Goal: Task Accomplishment & Management: Complete application form

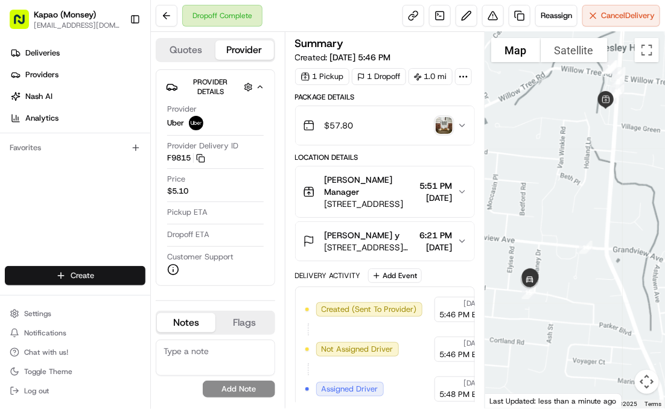
click at [109, 276] on html "Kapao (Monsey) [EMAIL_ADDRESS][DOMAIN_NAME] Toggle Sidebar Deliveries Providers…" at bounding box center [332, 204] width 665 height 409
click at [109, 275] on html "Kapao (Monsey) [EMAIL_ADDRESS][DOMAIN_NAME] Toggle Sidebar Deliveries Providers…" at bounding box center [332, 204] width 665 height 409
click at [109, 274] on html "Kapao (Monsey) [EMAIL_ADDRESS][DOMAIN_NAME] Toggle Sidebar Deliveries Providers…" at bounding box center [332, 204] width 665 height 409
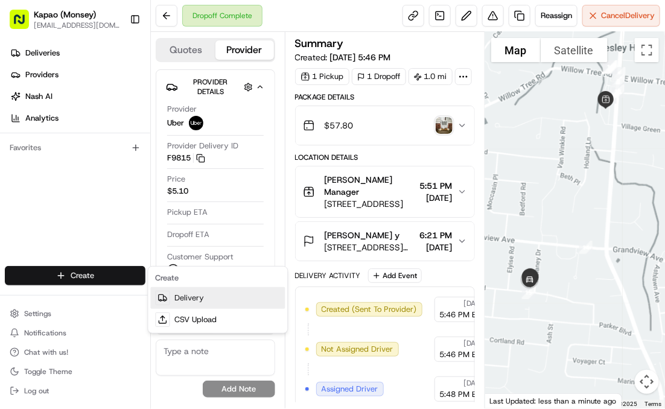
click at [196, 299] on link "Delivery" at bounding box center [218, 298] width 135 height 22
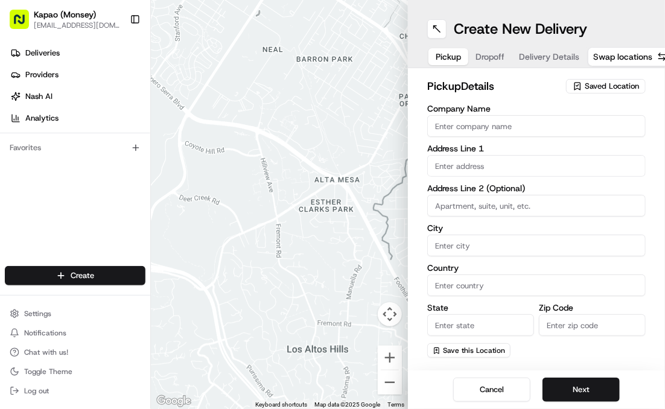
click at [600, 129] on input "Company Name" at bounding box center [536, 126] width 218 height 22
type input "[PERSON_NAME]"
type input "455 NY-306"
type input "Monsey"
type input "[GEOGRAPHIC_DATA]"
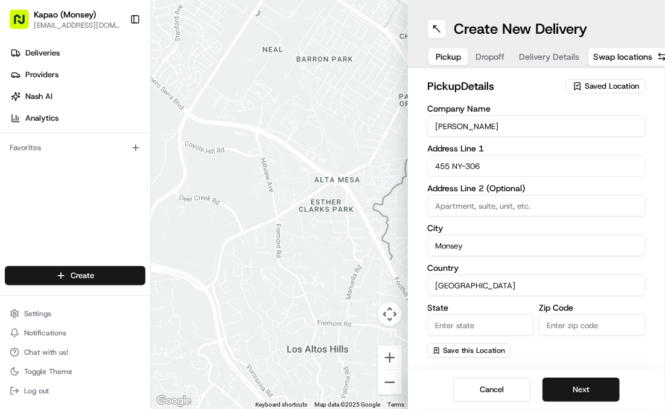
type input "NY"
type input "10952"
type input "[PERSON_NAME]"
type input "[PHONE_NUMBER]"
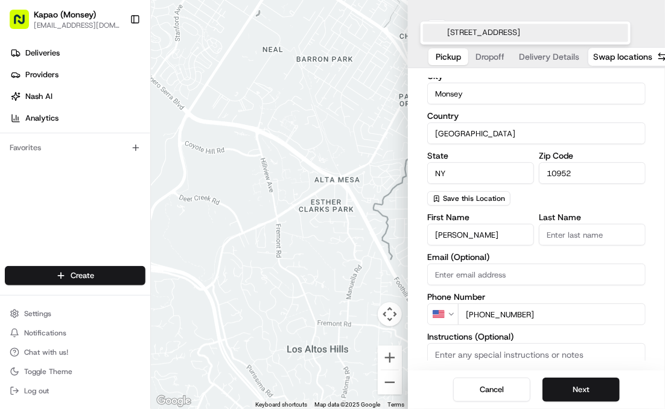
scroll to position [158, 0]
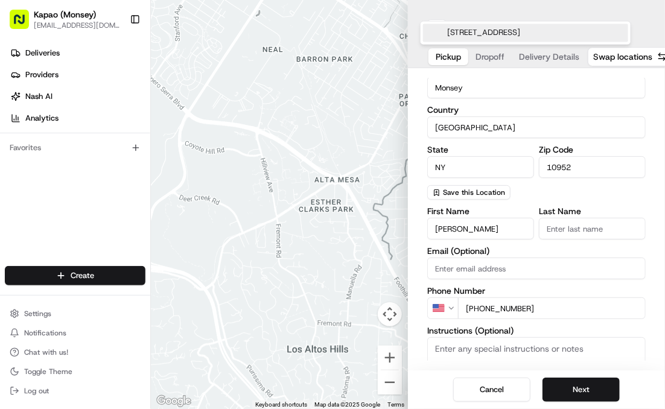
click at [583, 232] on input "Last Name" at bounding box center [592, 229] width 107 height 22
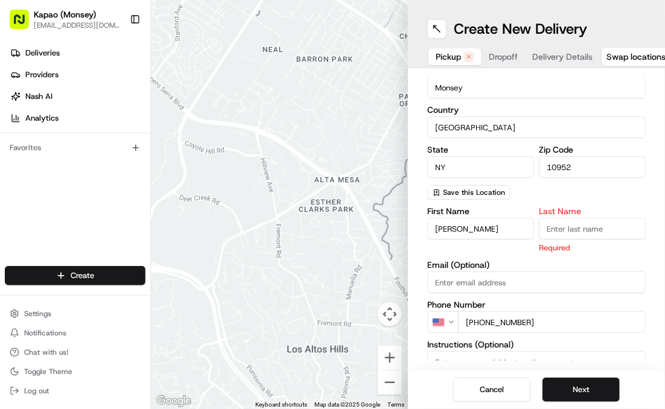
type input "Manager"
click at [569, 389] on button "Next" at bounding box center [581, 390] width 77 height 24
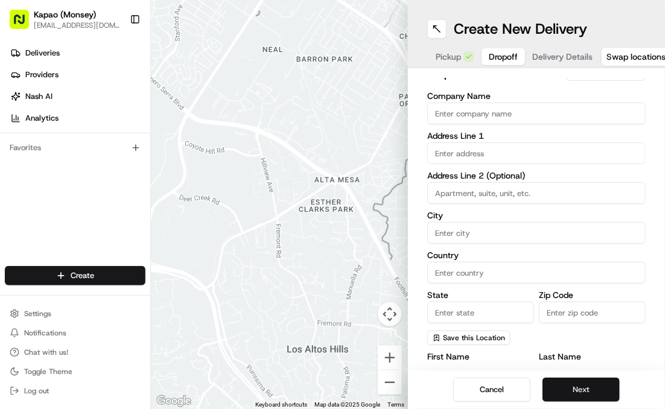
scroll to position [0, 0]
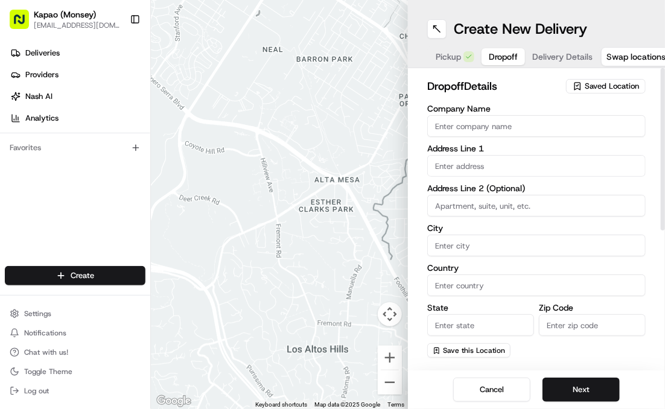
click at [520, 165] on input "text" at bounding box center [536, 166] width 218 height 22
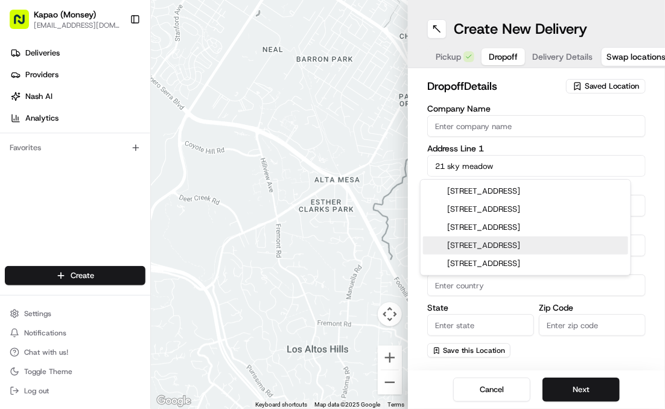
click at [532, 192] on div "[STREET_ADDRESS]" at bounding box center [525, 191] width 205 height 18
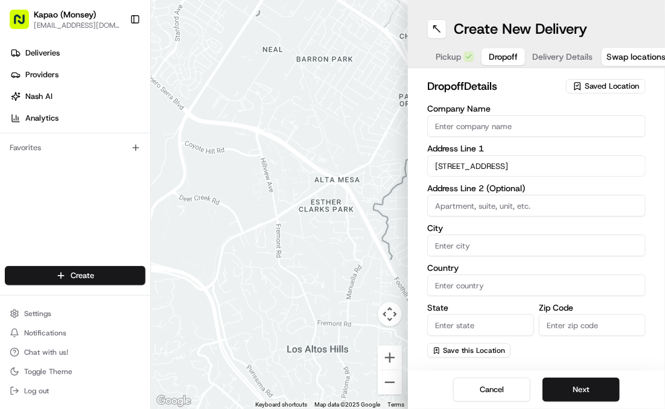
type input "[STREET_ADDRESS]"
type input "Suffern"
type input "[GEOGRAPHIC_DATA]"
type input "NY"
type input "10901"
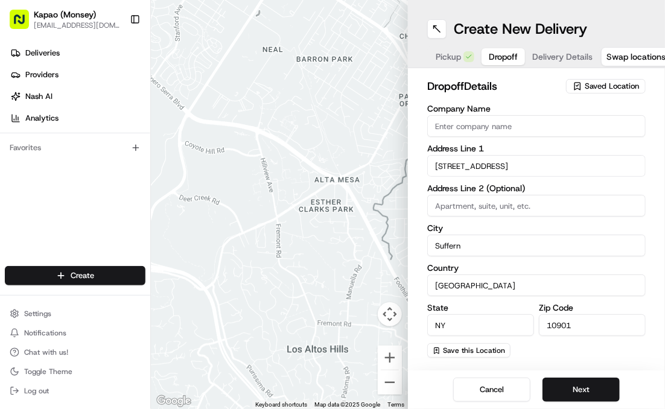
type input "[STREET_ADDRESS]"
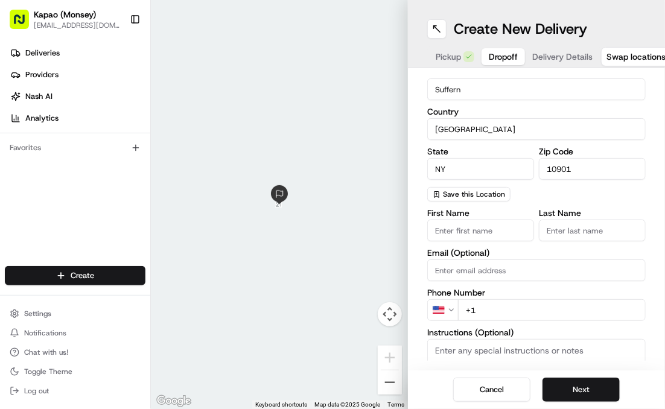
scroll to position [158, 0]
click at [489, 229] on input "First Name" at bounding box center [480, 229] width 107 height 22
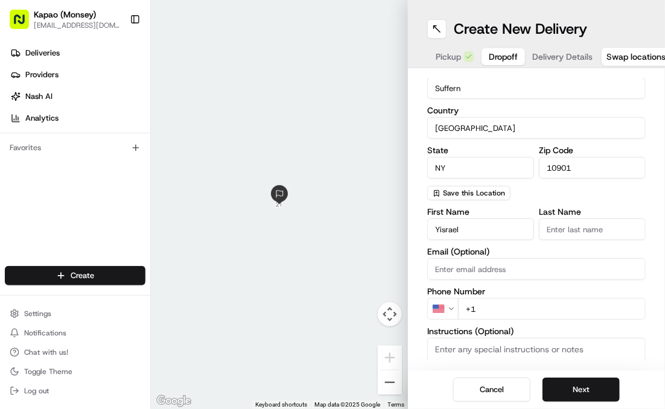
type input "Yisrael"
click at [588, 231] on input "Last Name" at bounding box center [592, 229] width 107 height 22
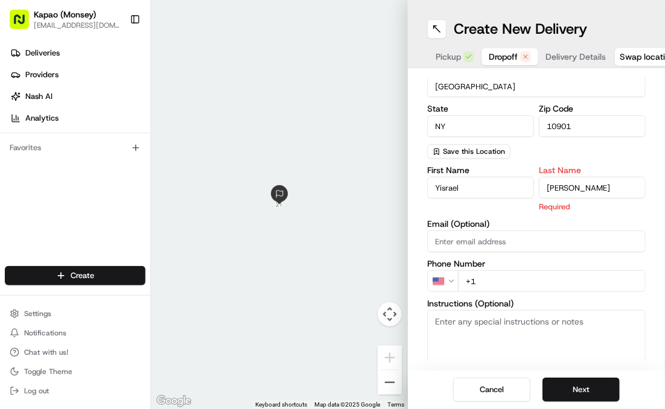
scroll to position [212, 0]
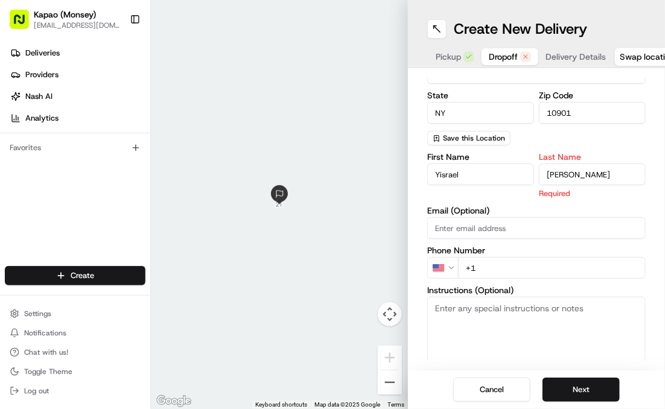
type input "[PERSON_NAME]"
click at [509, 268] on div "First Name [PERSON_NAME] Last Name [PERSON_NAME] Required Email (Optional) Phon…" at bounding box center [536, 280] width 218 height 255
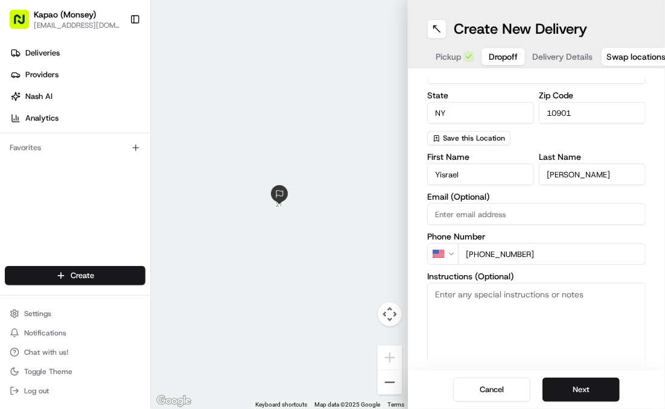
type input "[PHONE_NUMBER]"
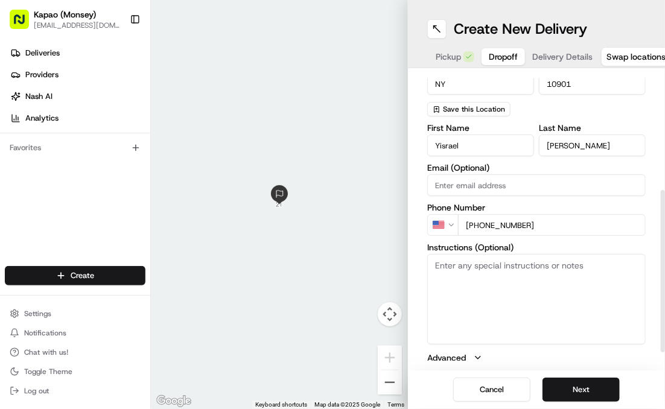
scroll to position [244, 0]
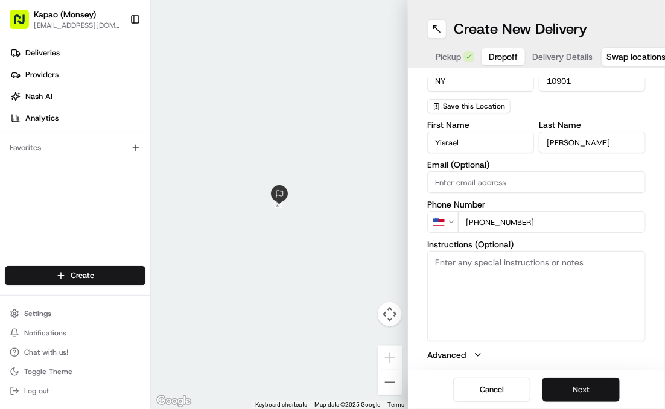
click at [578, 384] on button "Next" at bounding box center [581, 390] width 77 height 24
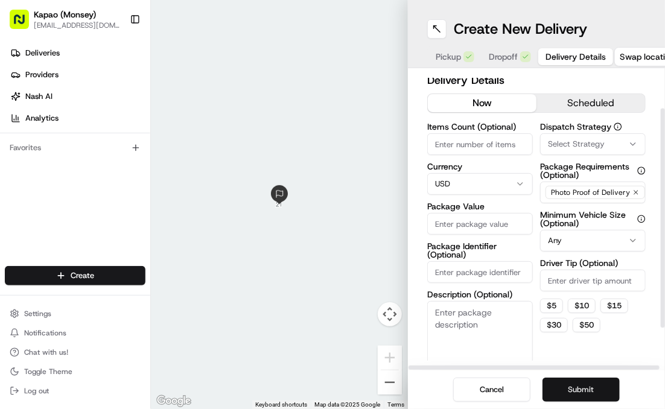
scroll to position [0, 0]
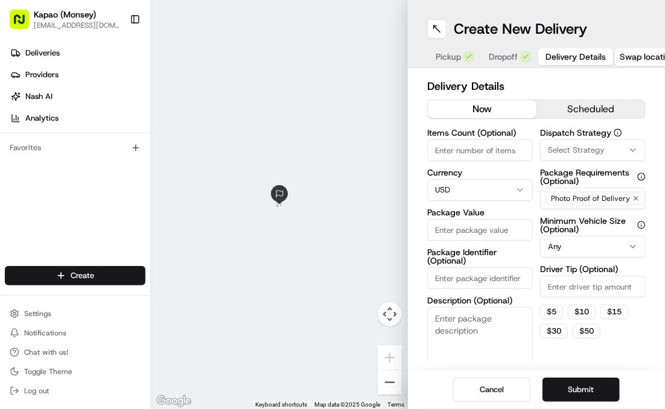
click at [498, 228] on input "Package Value" at bounding box center [480, 230] width 106 height 22
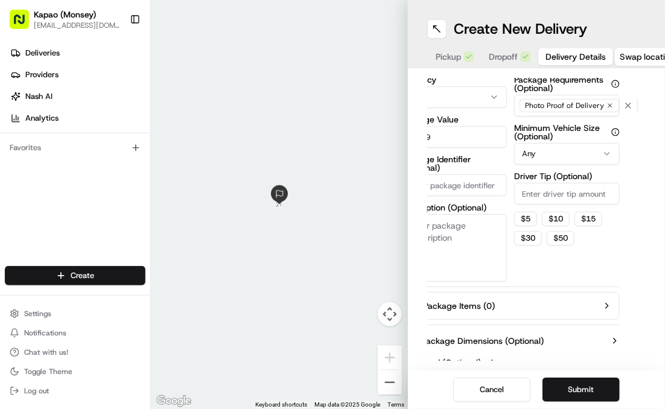
scroll to position [96, 25]
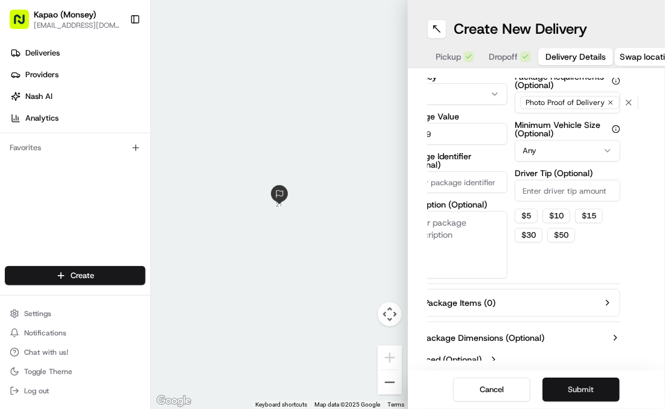
type input "99.89"
click at [569, 389] on button "Submit" at bounding box center [581, 390] width 77 height 24
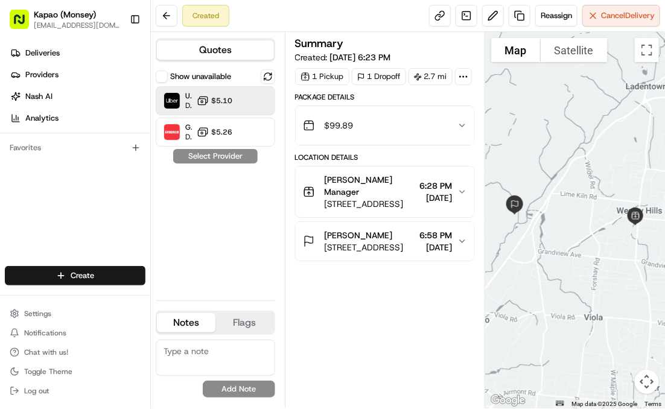
click at [227, 104] on span "$5.10" at bounding box center [221, 101] width 21 height 10
click at [228, 101] on span "$5.10" at bounding box center [221, 101] width 21 height 10
click at [250, 100] on div "Uber Dropoff ETA 29 minutes $5.10" at bounding box center [215, 100] width 119 height 29
click at [235, 158] on button "Assign Provider" at bounding box center [216, 156] width 86 height 14
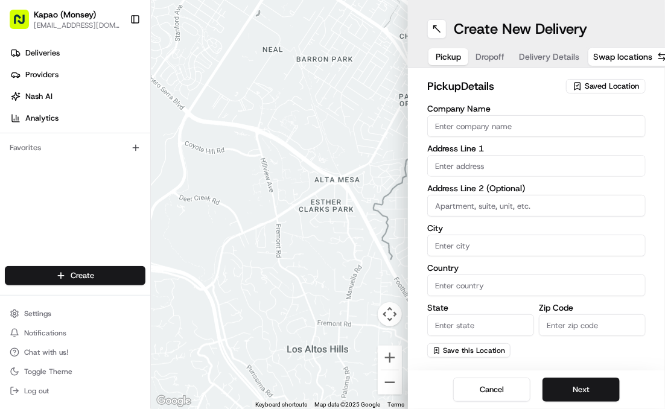
drag, startPoint x: 321, startPoint y: 7, endPoint x: 319, endPoint y: 0, distance: 7.5
click at [319, 6] on div at bounding box center [279, 204] width 257 height 409
click at [78, 53] on link "Deliveries" at bounding box center [77, 52] width 145 height 19
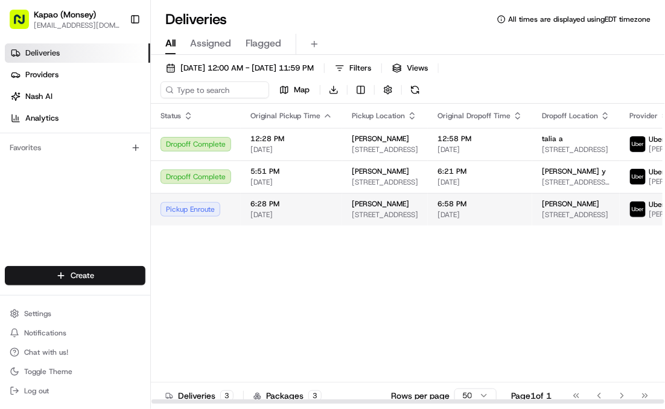
click at [518, 220] on td "6:58 PM 08/20/2025" at bounding box center [480, 209] width 104 height 33
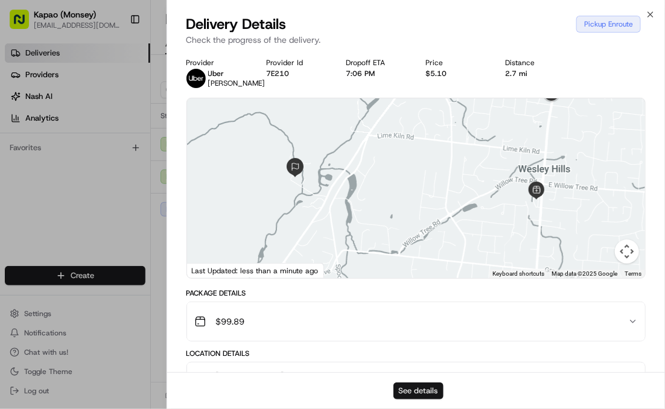
click at [424, 393] on button "See details" at bounding box center [418, 391] width 50 height 17
